Goal: Task Accomplishment & Management: Manage account settings

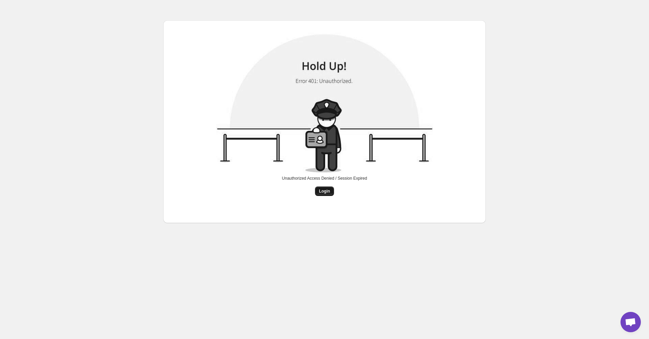
click at [332, 192] on button "Login" at bounding box center [324, 192] width 19 height 10
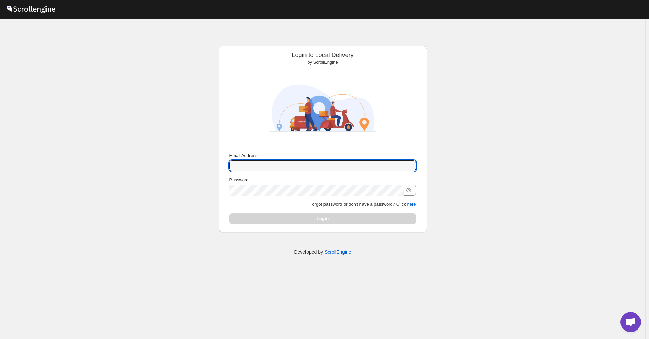
type input "[EMAIL_ADDRESS][DOMAIN_NAME]"
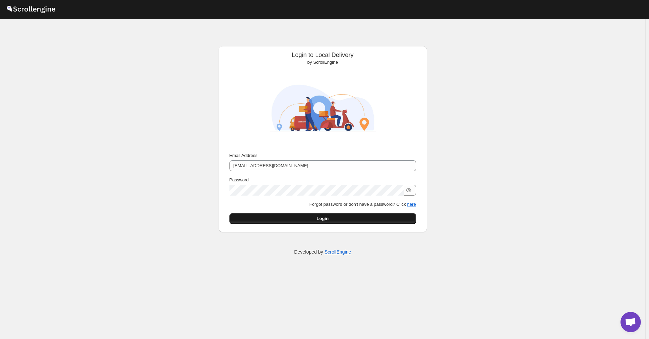
click at [320, 215] on button "Login" at bounding box center [322, 218] width 187 height 11
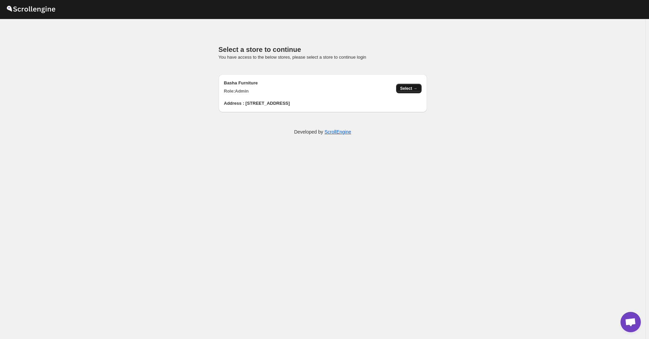
click at [401, 89] on button "Select →" at bounding box center [408, 89] width 25 height 10
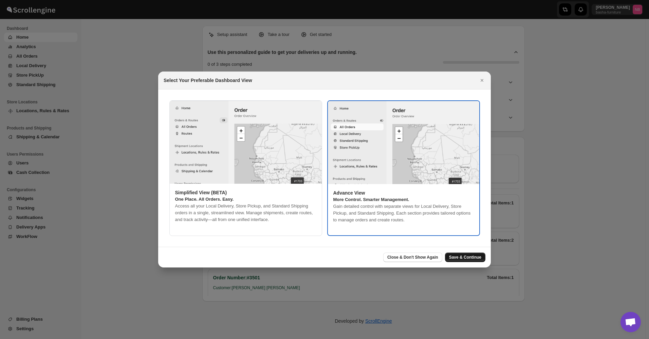
click at [471, 255] on span "Save & Continue" at bounding box center [465, 257] width 32 height 5
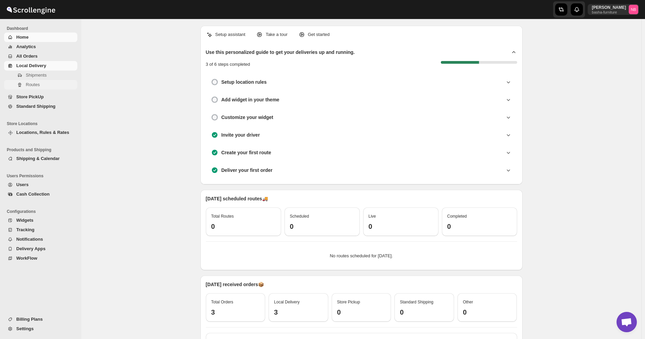
click at [39, 82] on span "Routes" at bounding box center [33, 84] width 14 height 5
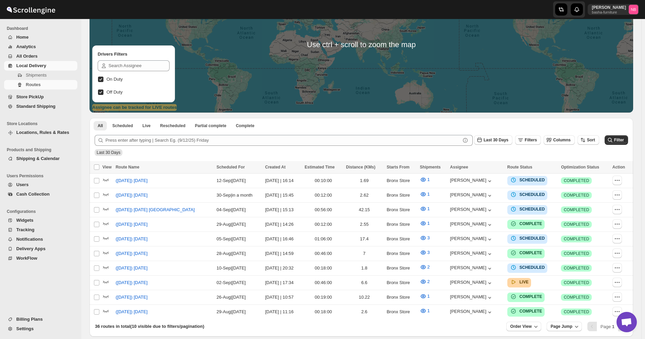
scroll to position [117, 0]
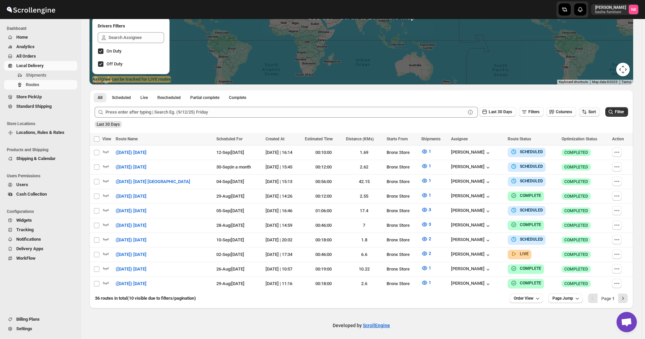
click at [594, 110] on span "Sort" at bounding box center [592, 112] width 7 height 5
click at [584, 150] on div "Due Date" at bounding box center [582, 148] width 18 height 7
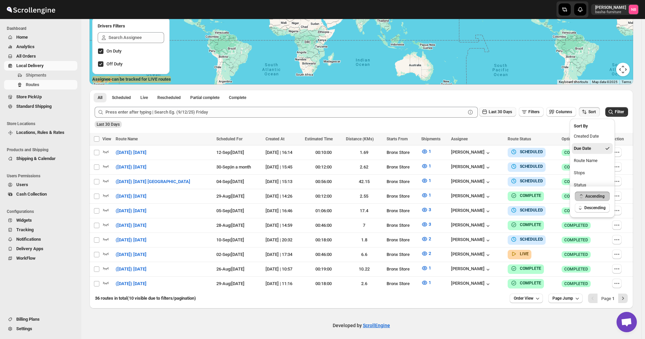
click at [506, 112] on span "Last 30 Days" at bounding box center [500, 112] width 23 height 5
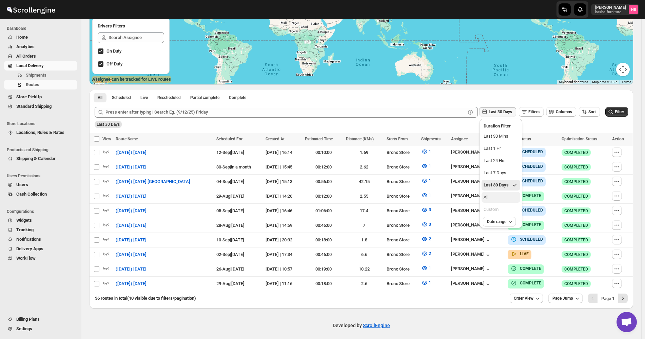
click at [504, 202] on button "All" at bounding box center [501, 197] width 39 height 11
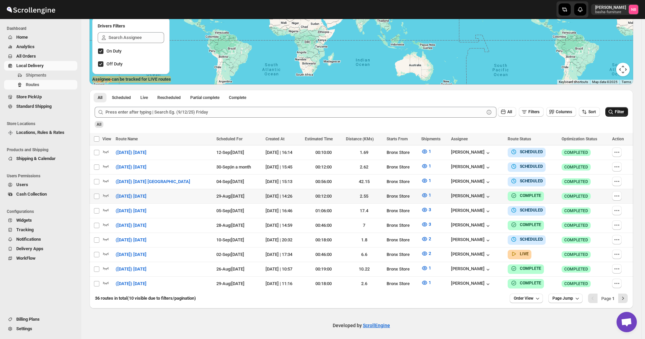
click at [618, 115] on button "Filter" at bounding box center [617, 112] width 23 height 10
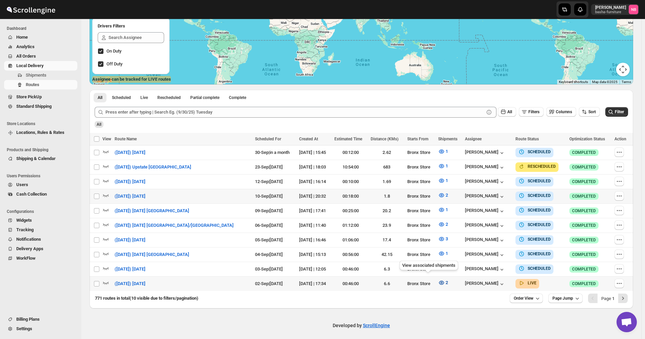
click at [438, 280] on icon "button" at bounding box center [441, 283] width 7 height 7
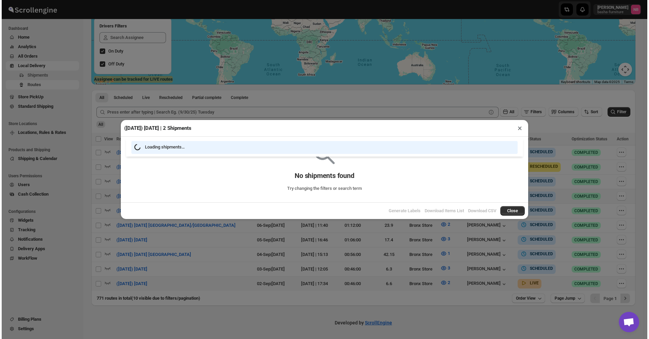
scroll to position [114, 0]
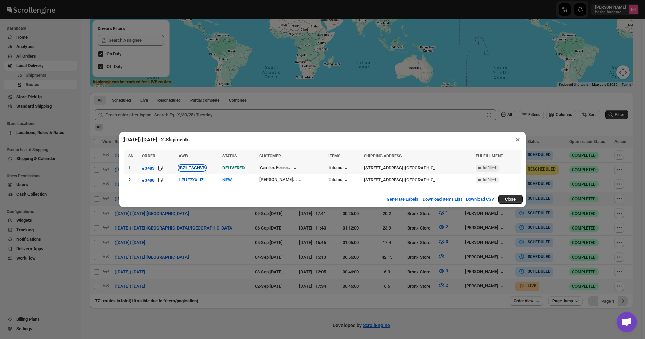
click at [185, 167] on button "IBZUTSGNVB" at bounding box center [192, 168] width 27 height 5
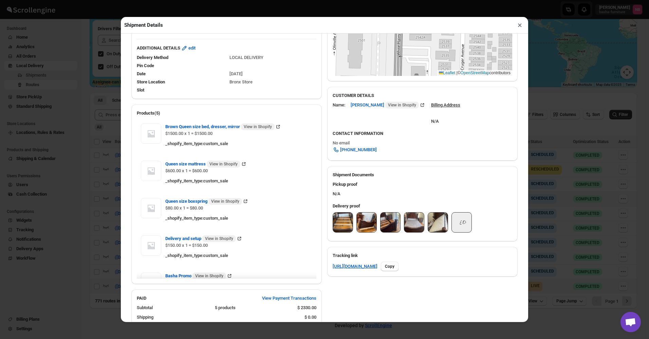
scroll to position [170, 0]
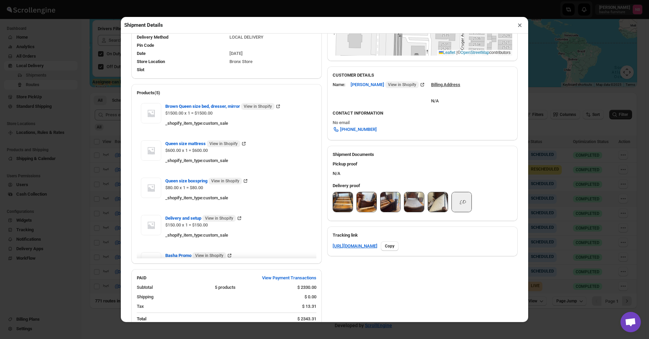
click at [340, 211] on img at bounding box center [343, 202] width 20 height 20
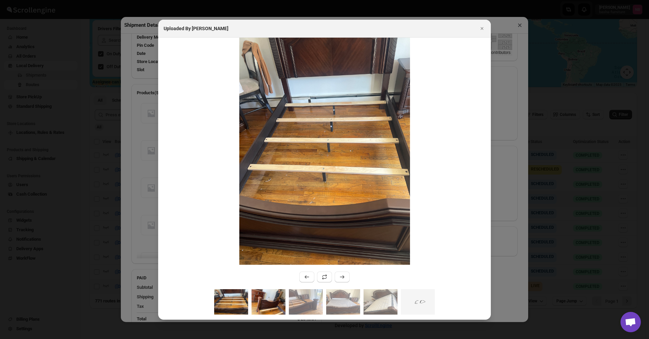
click at [263, 302] on img ":r18m:" at bounding box center [268, 301] width 34 height 25
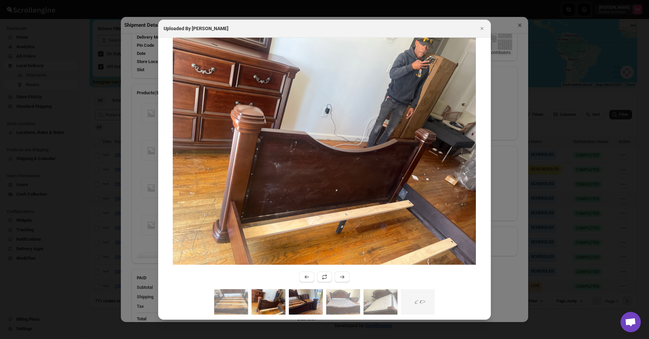
click at [303, 301] on img ":r18m:" at bounding box center [306, 301] width 34 height 25
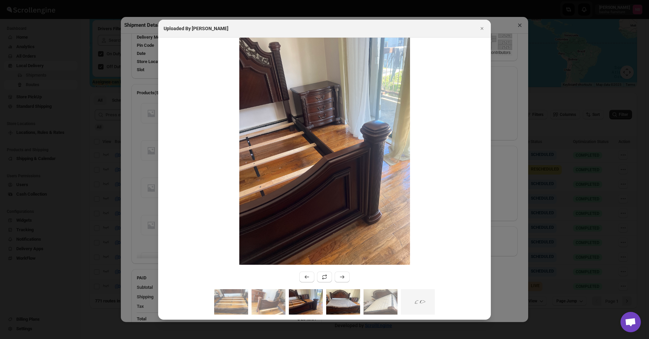
click at [333, 300] on img ":r18m:" at bounding box center [343, 301] width 34 height 25
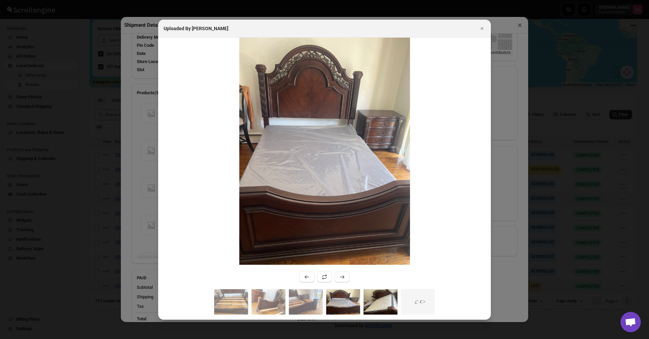
click at [380, 304] on img ":r18m:" at bounding box center [380, 301] width 34 height 25
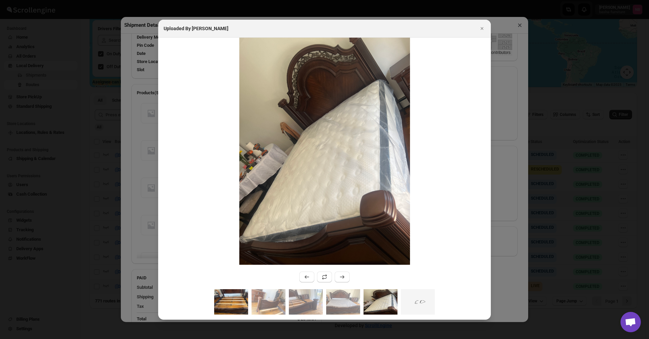
click at [230, 301] on img ":r18m:" at bounding box center [231, 301] width 34 height 25
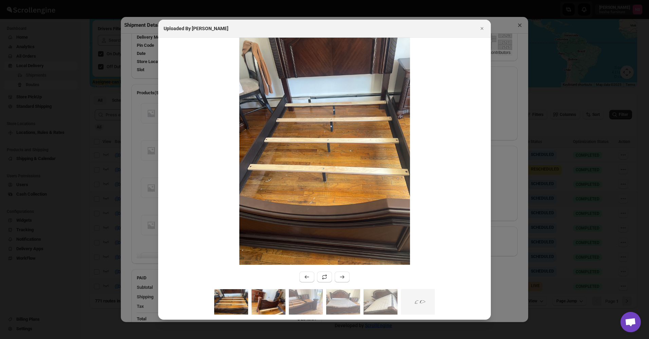
click at [261, 301] on img ":r18m:" at bounding box center [268, 301] width 34 height 25
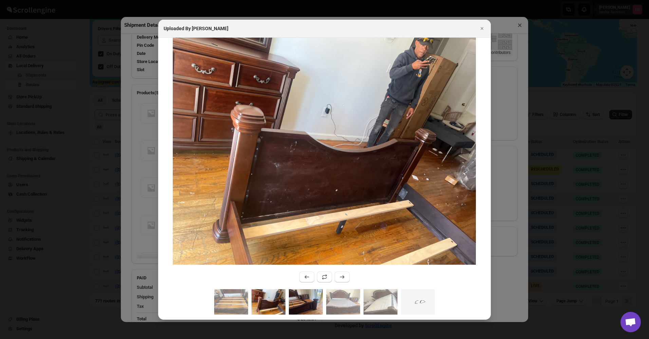
click at [303, 300] on img ":r18m:" at bounding box center [306, 301] width 34 height 25
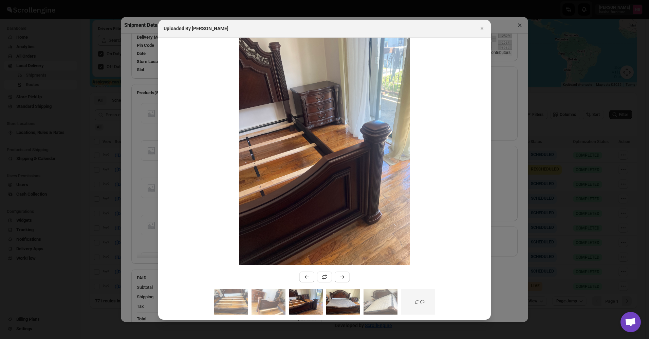
click at [341, 302] on img ":r18m:" at bounding box center [343, 301] width 34 height 25
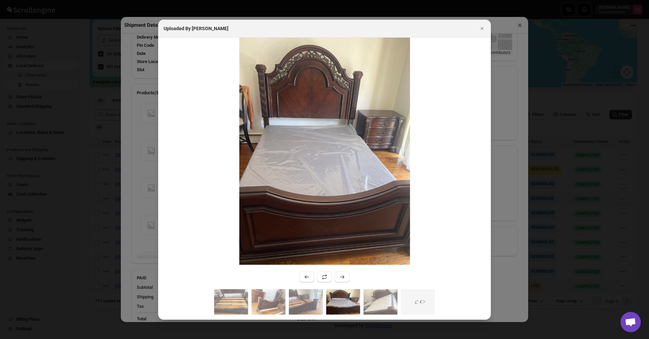
click at [362, 299] on div ":r18m:" at bounding box center [324, 304] width 333 height 31
click at [372, 300] on img ":r18m:" at bounding box center [380, 301] width 34 height 25
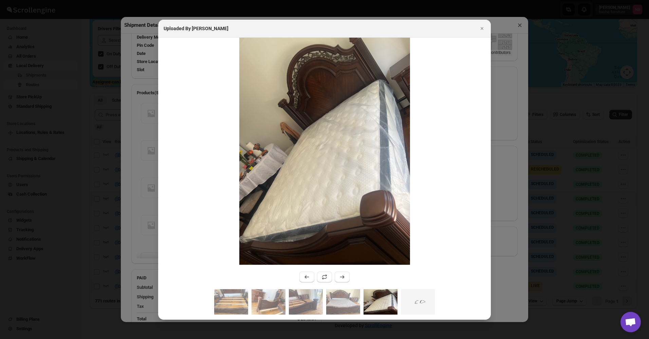
click at [482, 34] on div "Uploaded By Kumar Budhram" at bounding box center [324, 29] width 333 height 18
click at [483, 28] on icon "Close" at bounding box center [481, 28] width 7 height 7
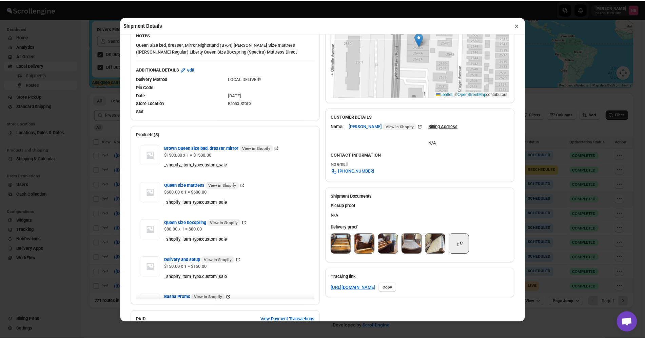
scroll to position [0, 0]
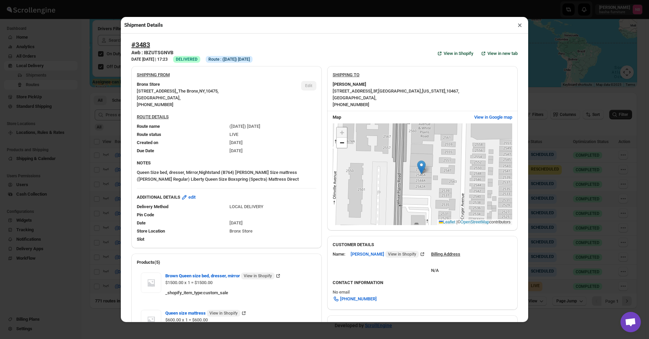
click at [519, 28] on button "×" at bounding box center [520, 25] width 10 height 10
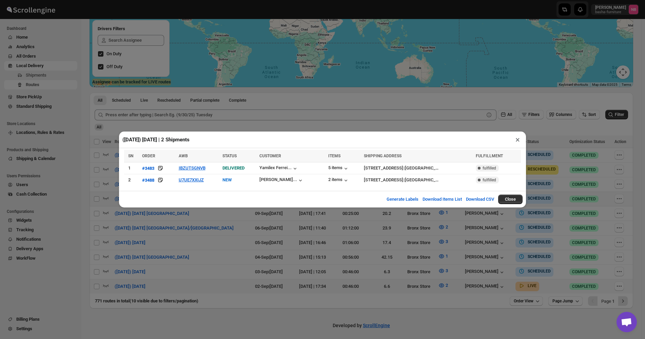
click at [250, 259] on div "(9/2/25) Tuesday | 2 Shipments × SN ORDER AWB STATUS CUSTOMER ITEMS SHIPPING AD…" at bounding box center [322, 169] width 645 height 339
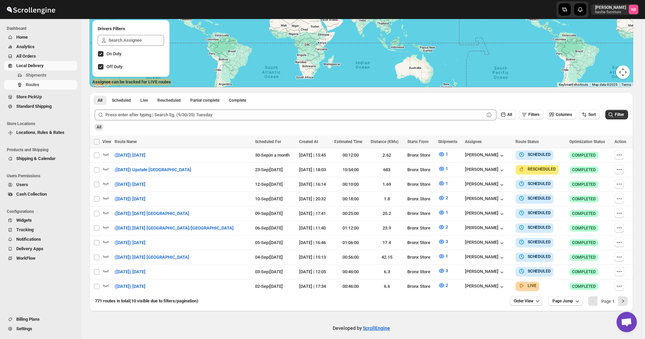
click at [541, 298] on icon "button" at bounding box center [537, 301] width 7 height 7
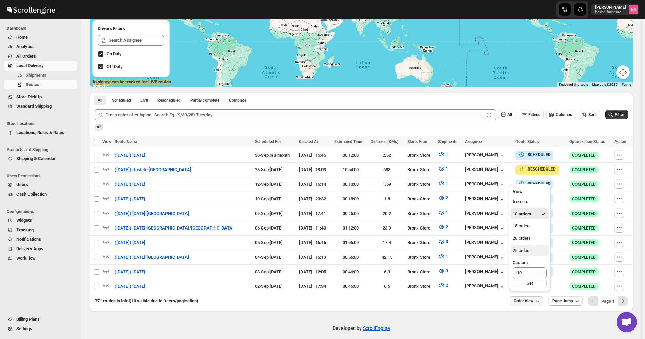
click at [533, 251] on button "25 orders" at bounding box center [530, 250] width 38 height 11
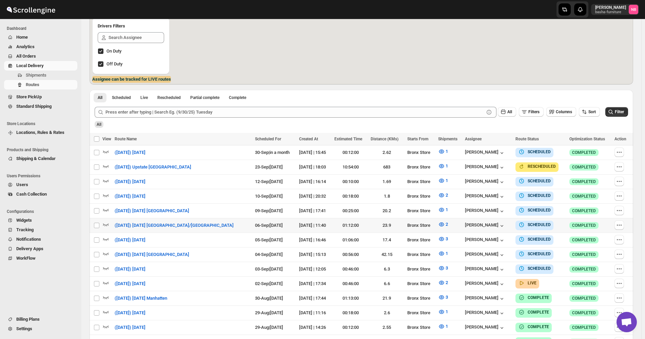
scroll to position [148, 0]
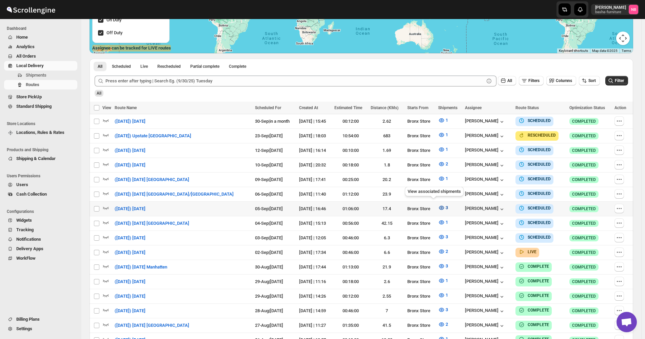
click at [438, 205] on icon "button" at bounding box center [441, 208] width 7 height 7
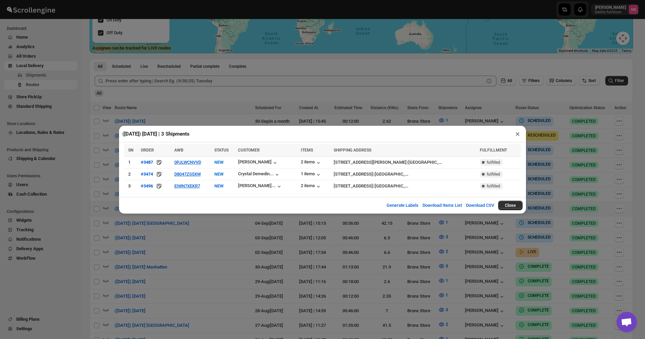
click at [183, 86] on div "(9/5/25) Friday | 3 Shipments × SN ORDER AWB STATUS CUSTOMER ITEMS SHIPPING ADD…" at bounding box center [322, 169] width 645 height 339
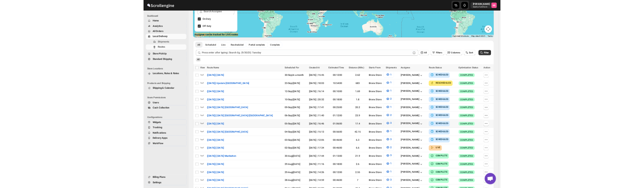
scroll to position [136, 0]
